Goal: Find specific page/section: Find specific page/section

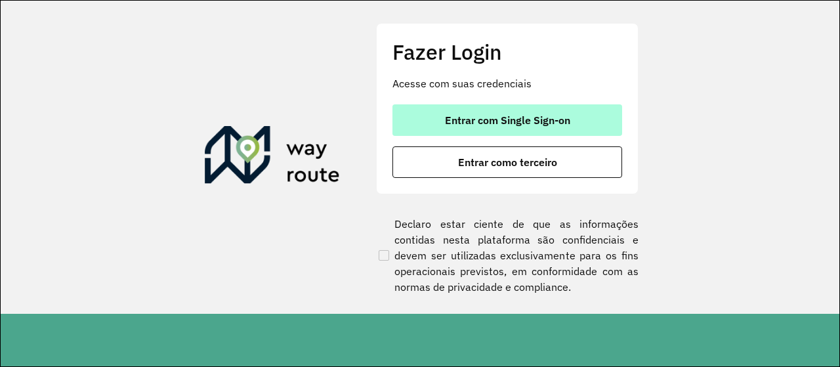
click at [487, 112] on button "Entrar com Single Sign-on" at bounding box center [507, 119] width 230 height 31
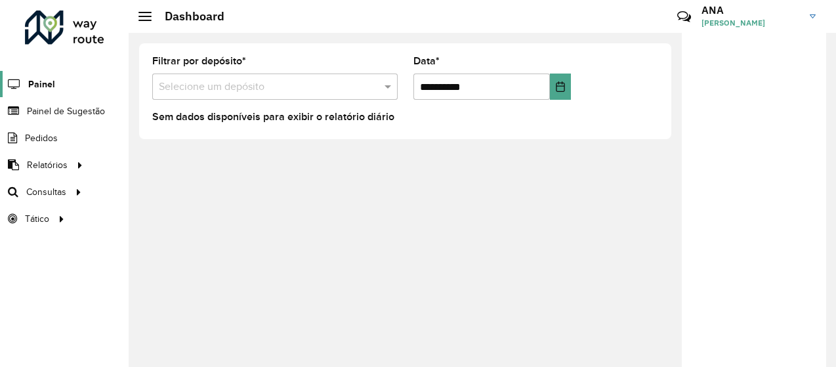
click at [39, 82] on span "Painel" at bounding box center [41, 84] width 27 height 14
click at [54, 102] on link "Painel de Sugestão" at bounding box center [54, 111] width 109 height 26
